Goal: Task Accomplishment & Management: Use online tool/utility

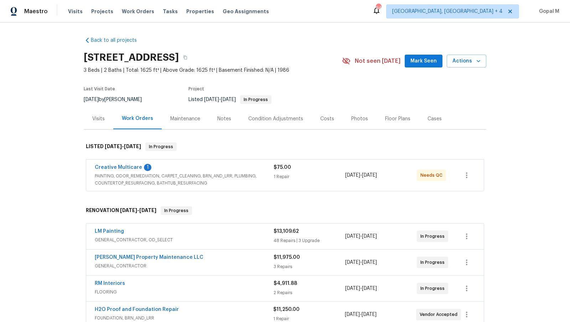
click at [324, 177] on div "1 Repair" at bounding box center [310, 176] width 72 height 7
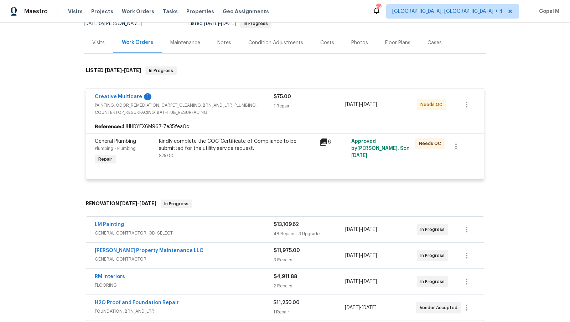
scroll to position [79, 0]
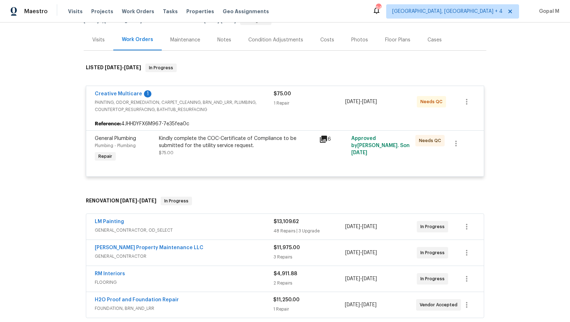
click at [244, 147] on div "Kindly complete the COC-Certificate of Compliance to be submitted for the utili…" at bounding box center [237, 142] width 156 height 14
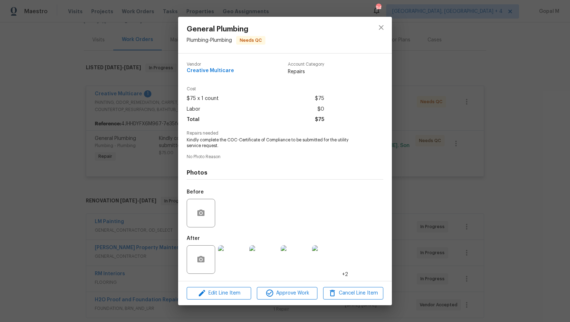
click at [143, 209] on div "General Plumbing Plumbing - Plumbing Needs QC Vendor Creative Multicare Account…" at bounding box center [285, 161] width 570 height 322
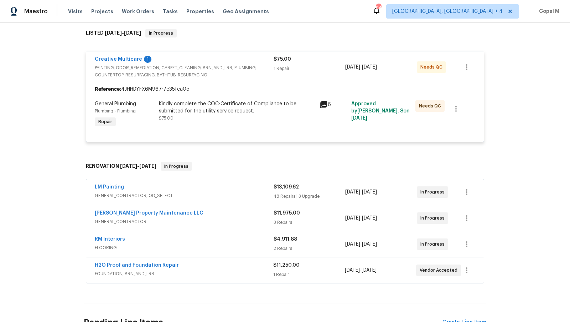
scroll to position [120, 0]
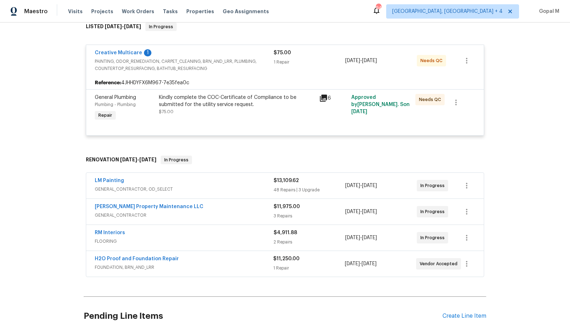
click at [321, 184] on div "$13,109.62 48 Repairs | 3 Upgrade" at bounding box center [310, 185] width 72 height 17
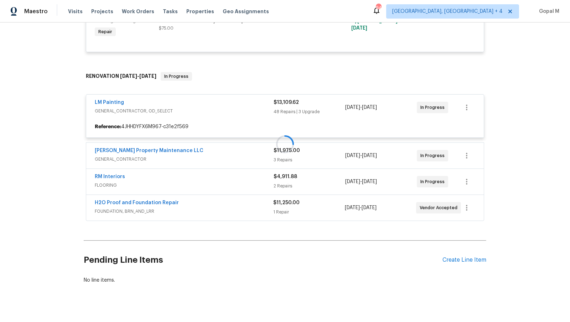
scroll to position [211, 0]
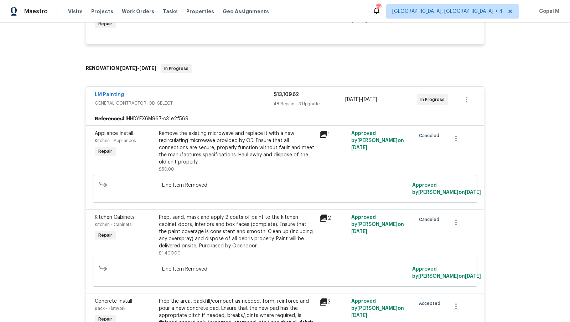
click at [338, 108] on div "LM Painting GENERAL_CONTRACTOR, OD_SELECT $13,109.62 48 Repairs | 3 Upgrade 8/1…" at bounding box center [285, 100] width 398 height 26
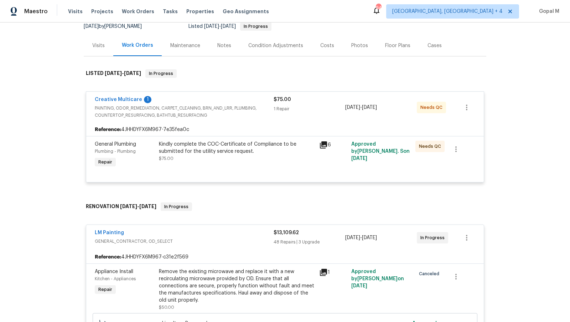
scroll to position [140, 0]
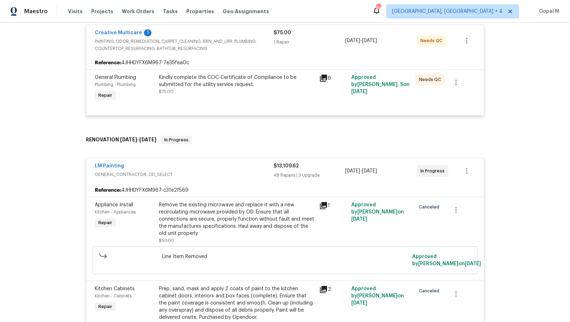
click at [335, 174] on div "48 Repairs | 3 Upgrade" at bounding box center [310, 174] width 72 height 7
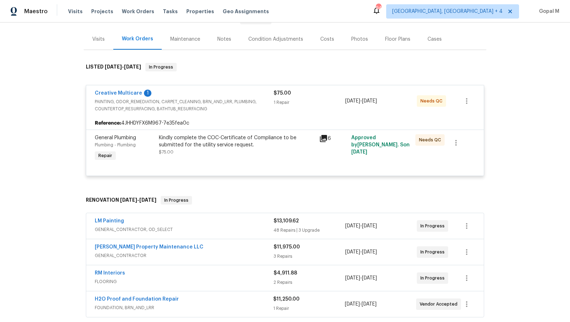
scroll to position [98, 0]
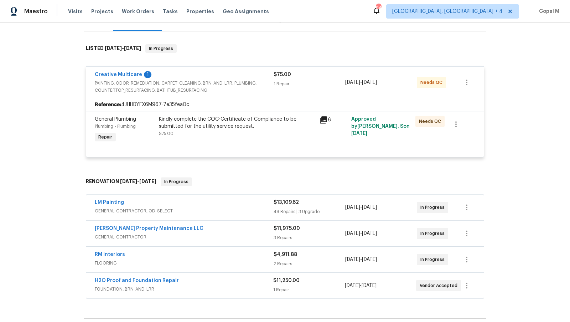
click at [332, 203] on div "$13,109.62" at bounding box center [310, 202] width 72 height 7
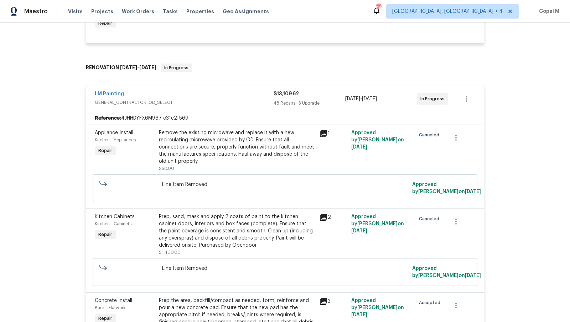
scroll to position [381, 0]
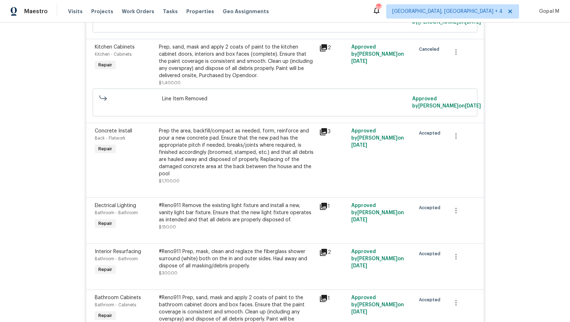
click at [246, 153] on div "Prep the area, backfill/compact as needed, form, reinforce and pour a new concr…" at bounding box center [237, 152] width 156 height 50
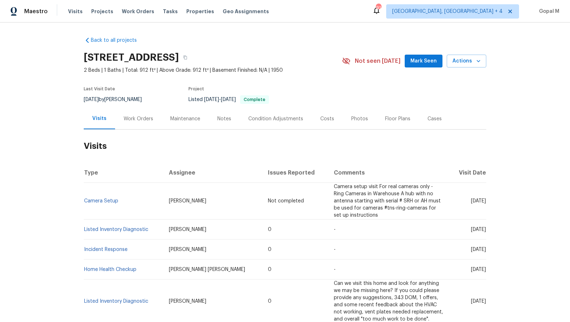
click at [149, 124] on div "Work Orders" at bounding box center [138, 118] width 47 height 21
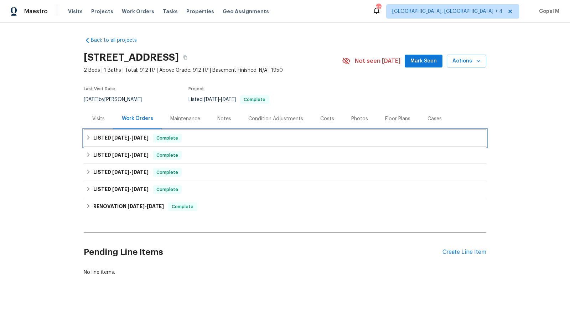
click at [168, 139] on span "Complete" at bounding box center [167, 137] width 27 height 7
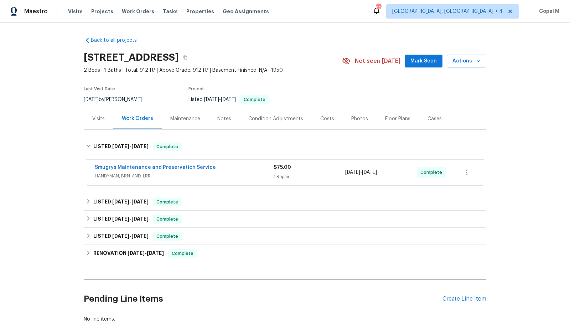
click at [253, 170] on div "Smugrys Maintenance and Preservation Service" at bounding box center [184, 168] width 179 height 9
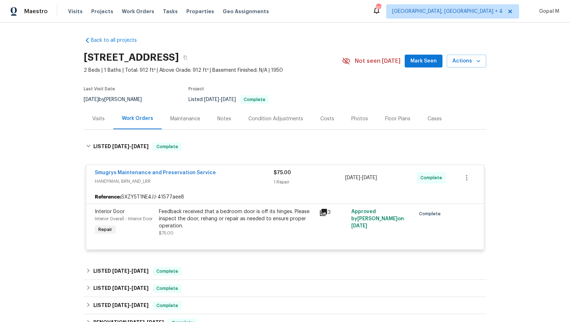
click at [204, 217] on div "Feedback received that a bedroom door is off its hinges. Please inspect the doo…" at bounding box center [237, 218] width 156 height 21
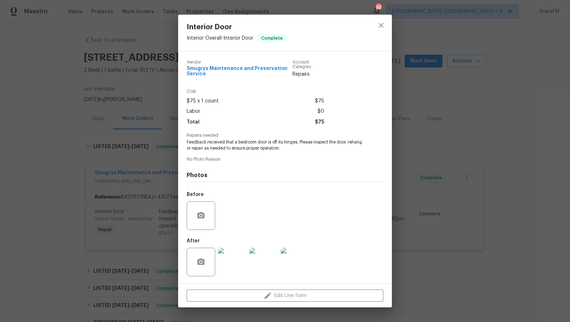
click at [145, 165] on div "Interior Door Interior Overall - Interior Door Complete Vendor Smugrys Maintena…" at bounding box center [285, 161] width 570 height 322
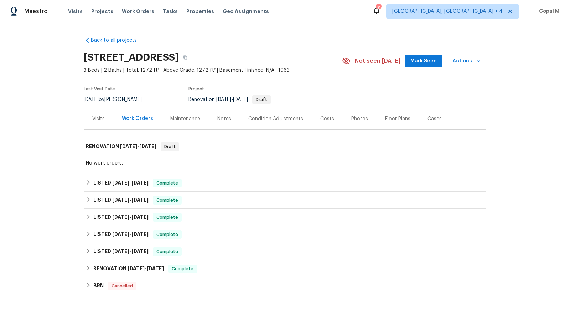
click at [102, 120] on div "Visits" at bounding box center [98, 118] width 12 height 7
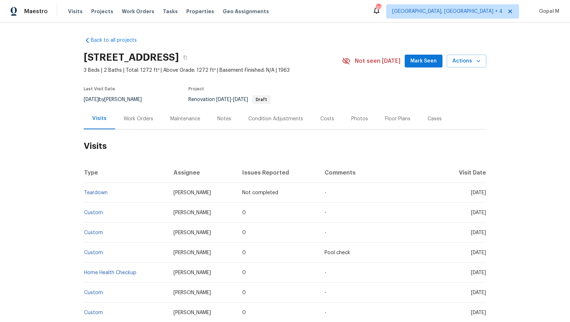
click at [144, 125] on div "Work Orders" at bounding box center [138, 118] width 47 height 21
